Goal: Find specific page/section: Find specific page/section

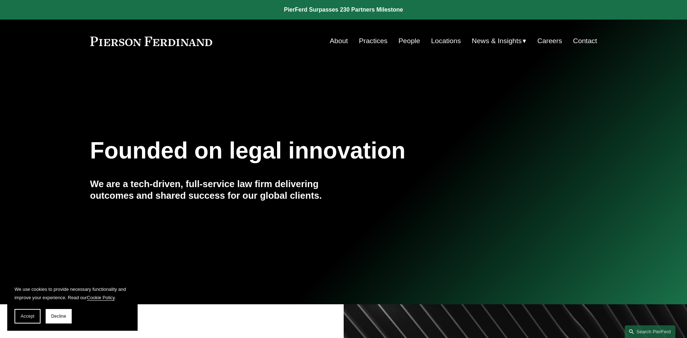
click at [411, 40] on link "People" at bounding box center [410, 41] width 22 height 14
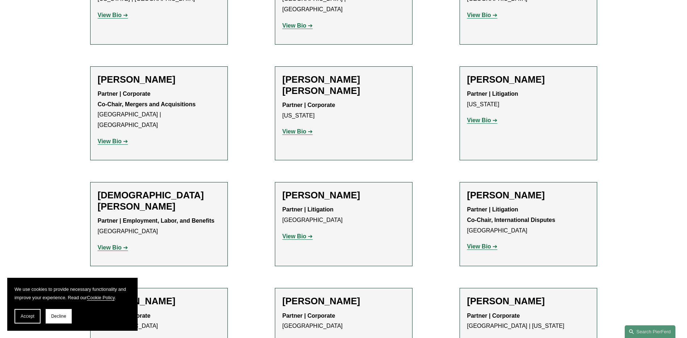
scroll to position [1956, 0]
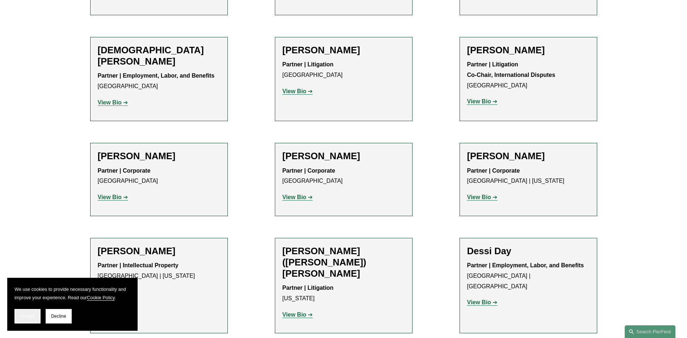
click at [25, 316] on span "Accept" at bounding box center [28, 315] width 14 height 5
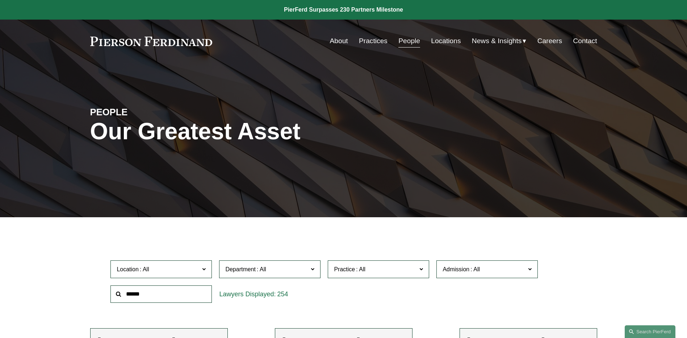
scroll to position [72, 0]
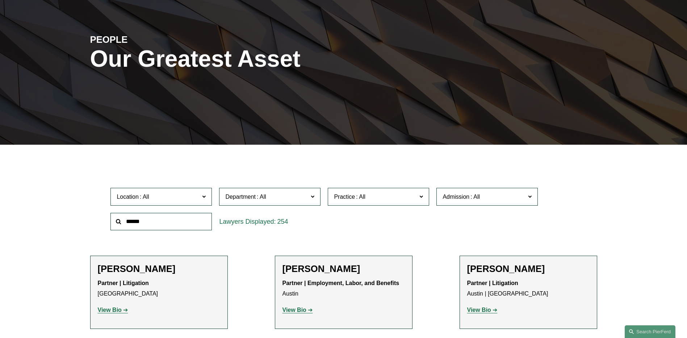
click at [176, 227] on input "text" at bounding box center [161, 222] width 101 height 18
type input "******"
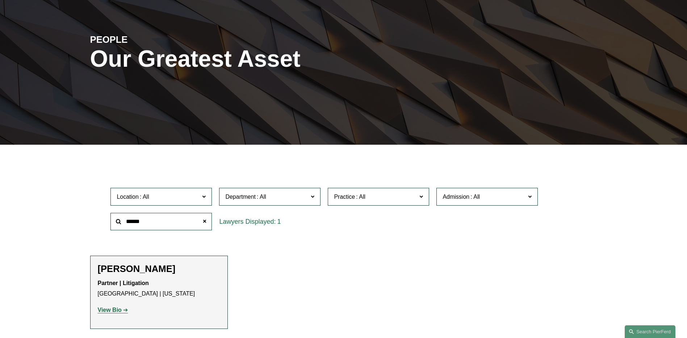
click at [126, 268] on h2 "[PERSON_NAME]" at bounding box center [159, 268] width 122 height 11
click at [116, 309] on strong "View Bio" at bounding box center [110, 310] width 24 height 6
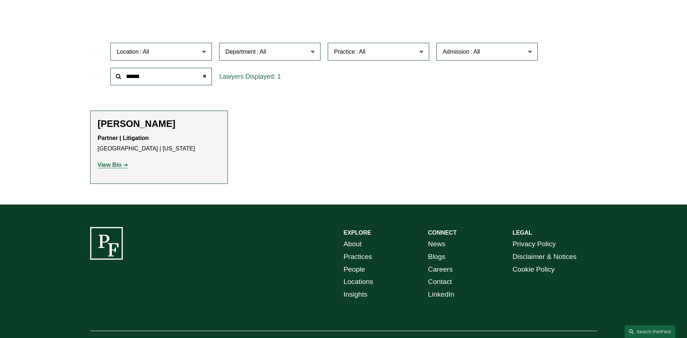
click at [121, 167] on strong "View Bio" at bounding box center [110, 165] width 24 height 6
